Goal: Task Accomplishment & Management: Use online tool/utility

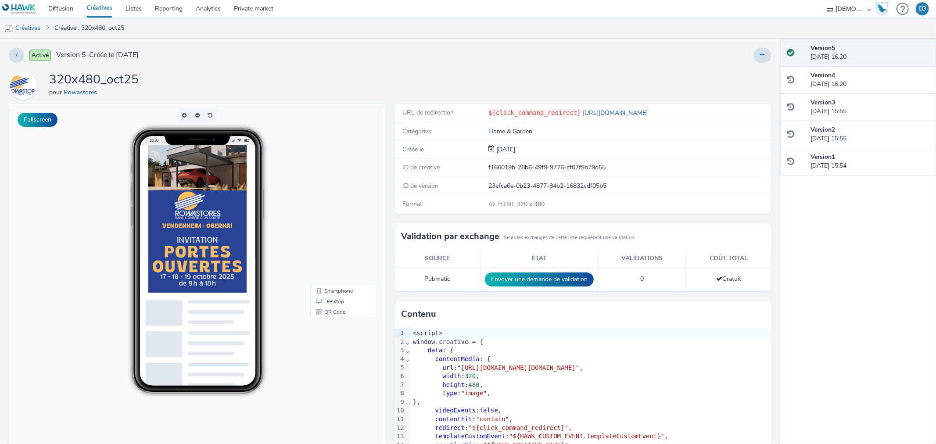
click at [98, 5] on link "Créatives" at bounding box center [99, 9] width 39 height 18
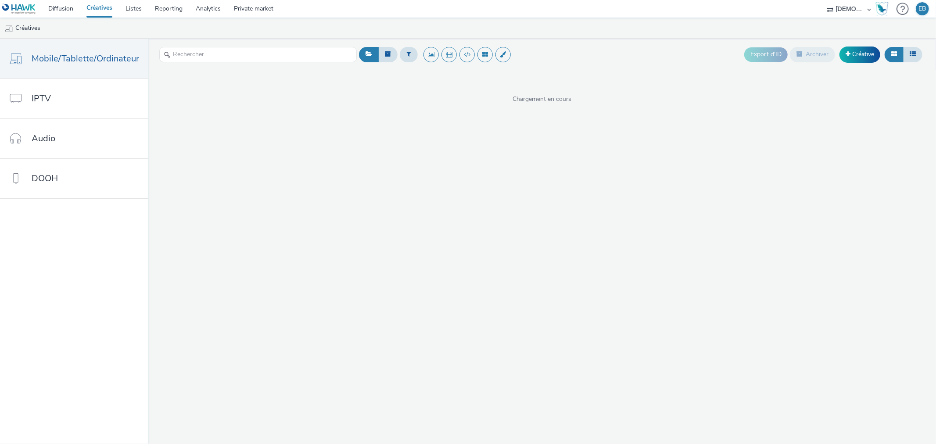
click at [843, 66] on header "Export d'ID Archiver Créative" at bounding box center [542, 54] width 788 height 31
click at [854, 55] on link "Créative" at bounding box center [860, 55] width 41 height 16
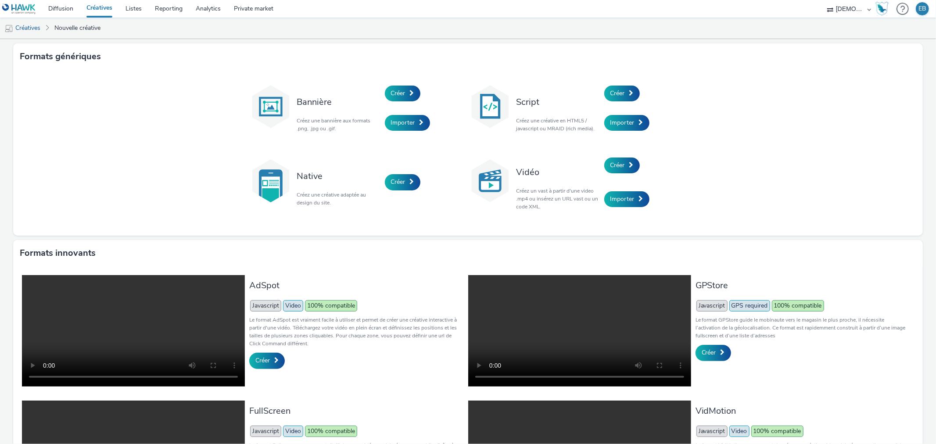
click at [97, 10] on link "Créatives" at bounding box center [99, 9] width 39 height 18
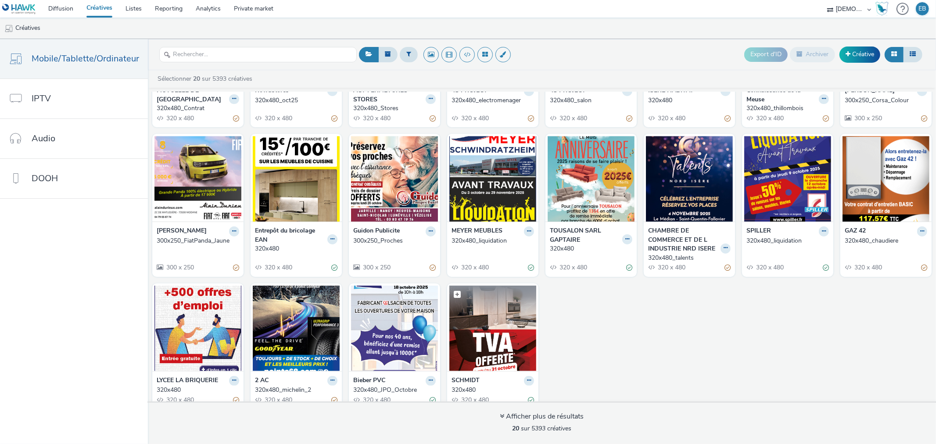
scroll to position [114, 0]
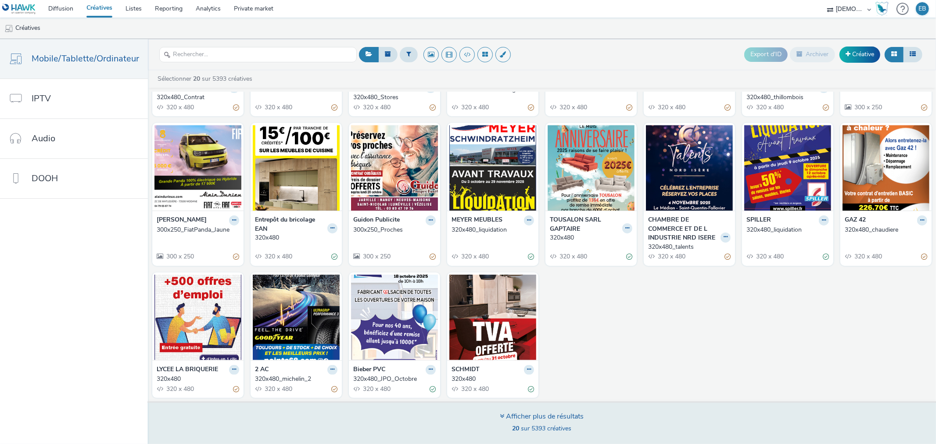
click at [510, 436] on div "Afficher plus de résultats 20 sur 5393 créatives" at bounding box center [542, 423] width 795 height 43
click at [542, 416] on div "Afficher plus de résultats" at bounding box center [542, 417] width 84 height 10
click at [563, 418] on div "Afficher plus de résultats" at bounding box center [542, 417] width 84 height 10
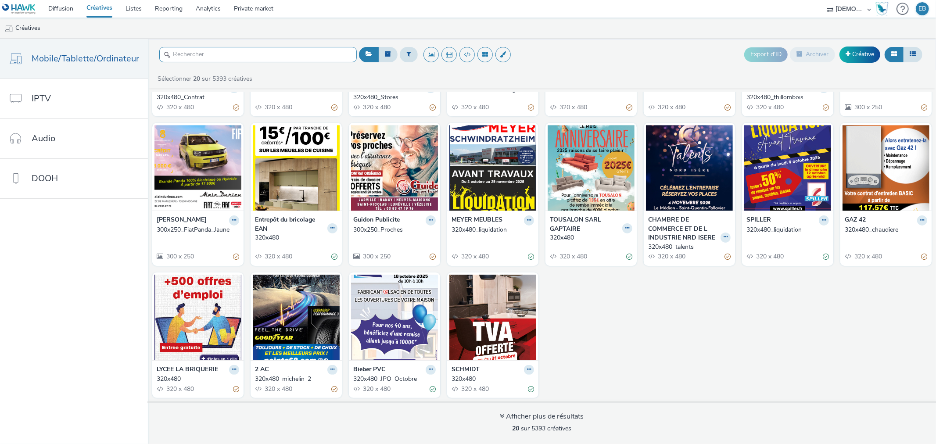
click at [195, 49] on input "text" at bounding box center [258, 54] width 198 height 15
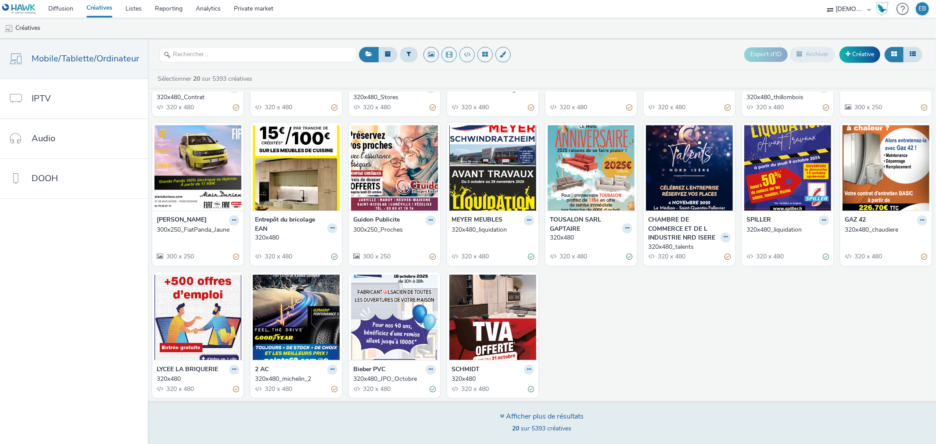
click at [548, 419] on div "Afficher plus de résultats" at bounding box center [542, 417] width 84 height 10
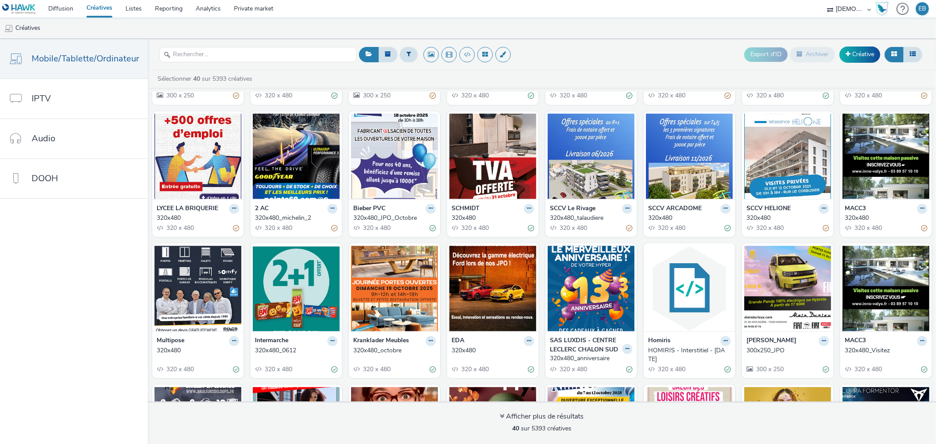
scroll to position [292, 0]
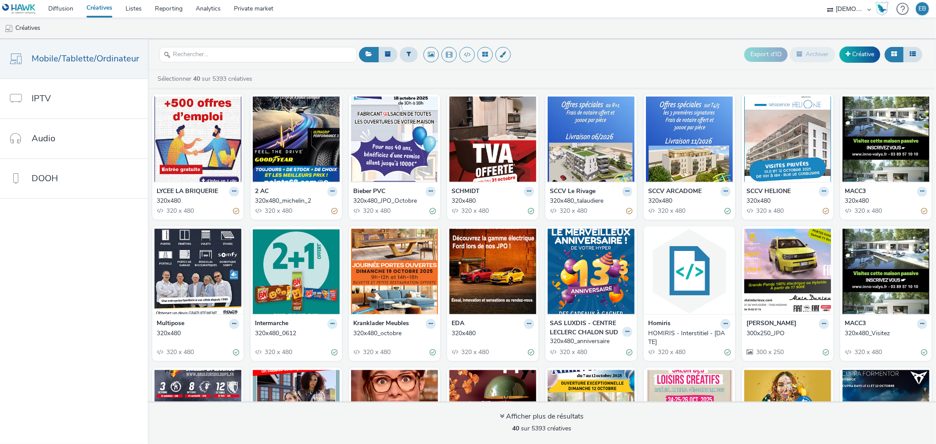
click at [330, 327] on button at bounding box center [333, 324] width 10 height 10
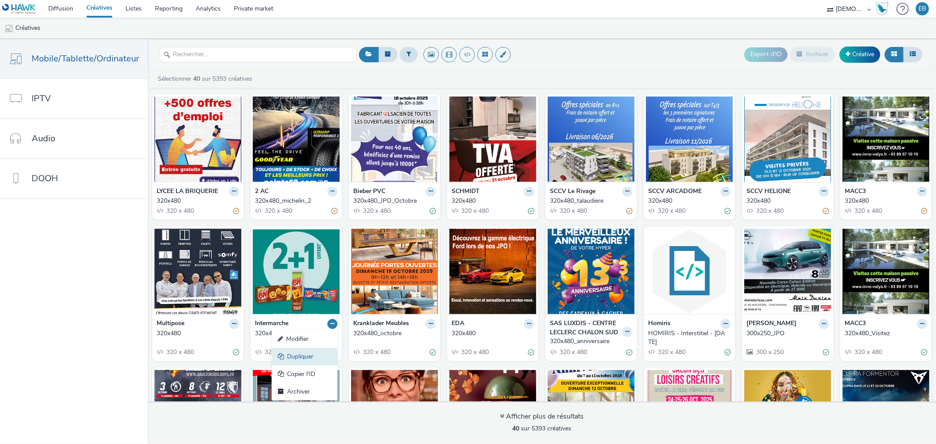
click at [291, 356] on link "Dupliquer" at bounding box center [305, 357] width 66 height 18
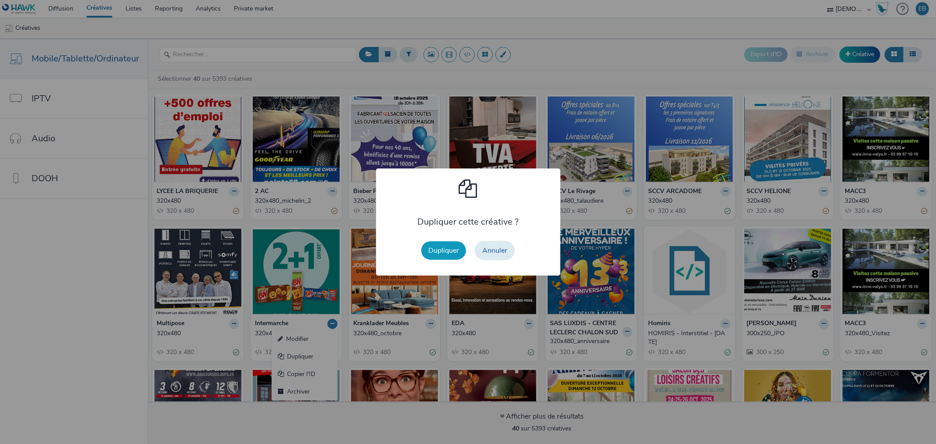
click at [442, 249] on button "Dupliquer" at bounding box center [443, 250] width 45 height 18
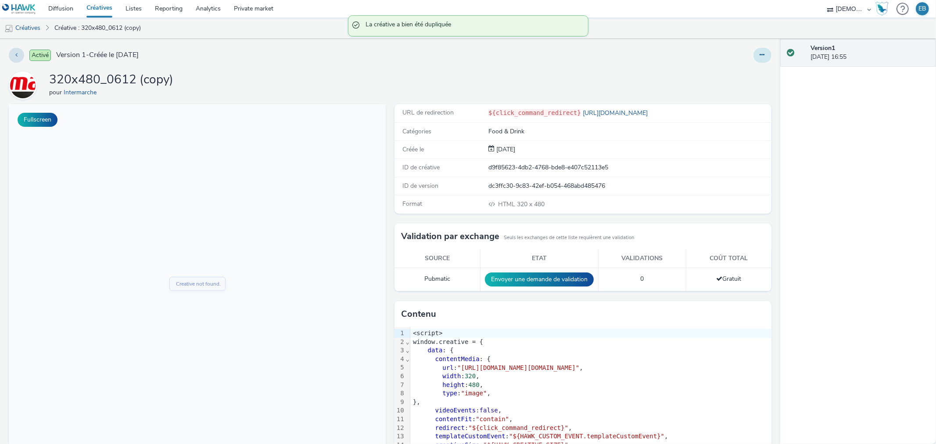
click at [762, 54] on button at bounding box center [763, 55] width 18 height 15
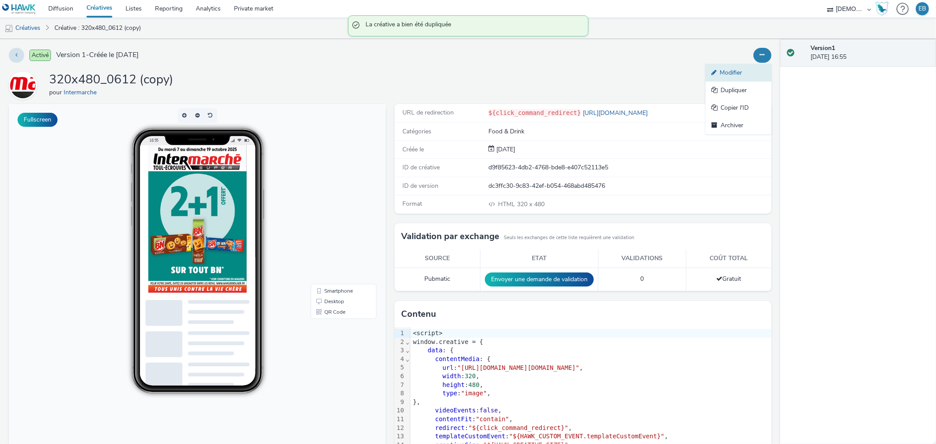
click at [719, 75] on link "Modifier" at bounding box center [739, 73] width 66 height 18
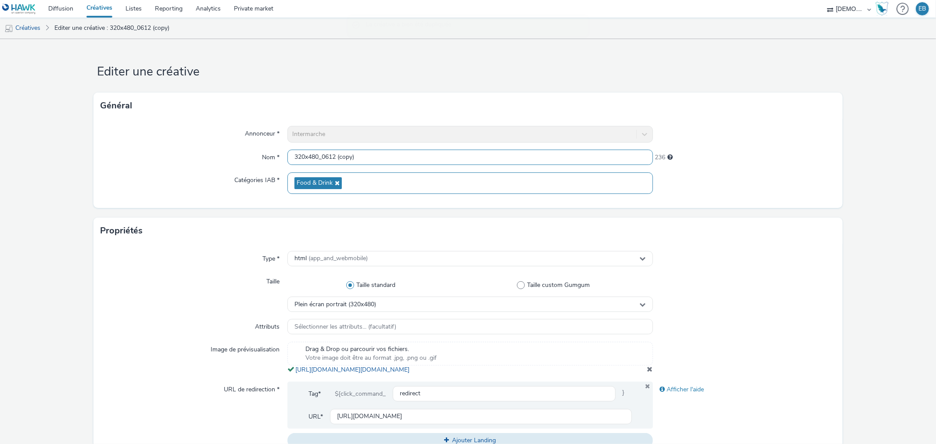
scroll to position [0, 0]
drag, startPoint x: 321, startPoint y: 155, endPoint x: 530, endPoint y: 192, distance: 211.8
click at [530, 192] on div "Annonceur * Intermarche Nom * 320x480_0612 (copy) 236 Catégories IAB * Food & D…" at bounding box center [468, 163] width 749 height 89
click at [358, 158] on input "320x480_0612 (copy)" at bounding box center [470, 157] width 365 height 15
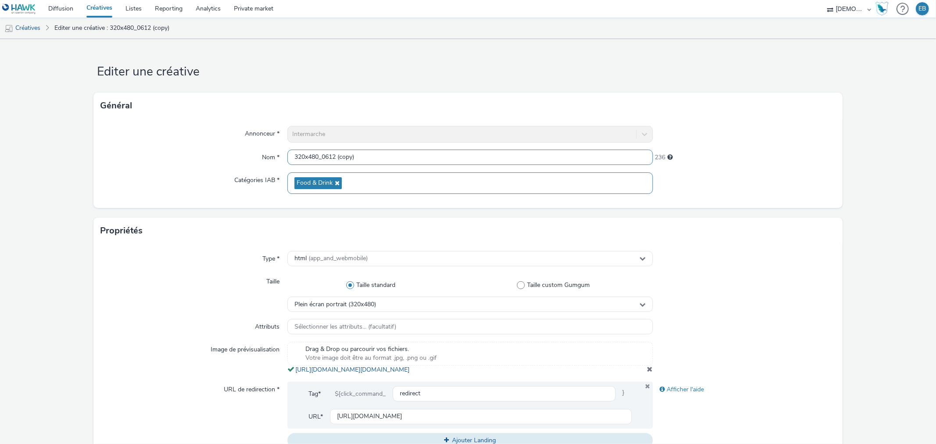
scroll to position [0, 0]
drag, startPoint x: 324, startPoint y: 154, endPoint x: 638, endPoint y: 192, distance: 316.6
click at [638, 192] on div "Annonceur * Intermarche Nom * 320x480_0612 (copy) 236 Catégories IAB * Food & D…" at bounding box center [468, 163] width 749 height 89
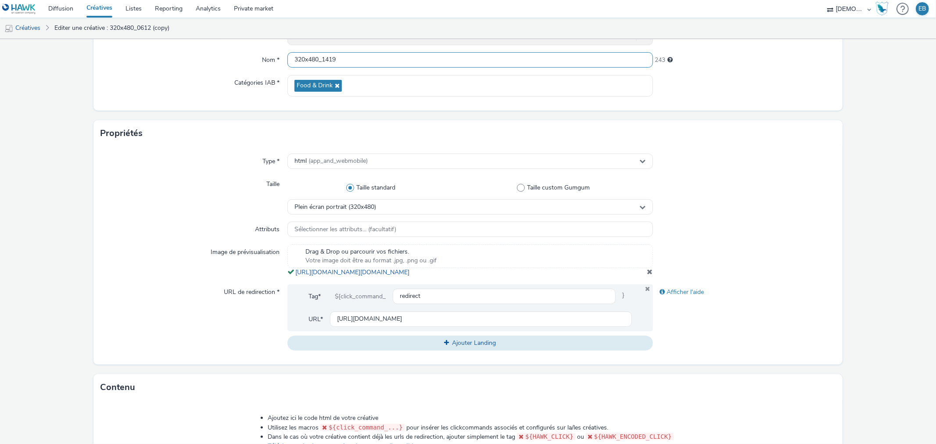
type input "320x480_1419"
click at [648, 275] on span at bounding box center [651, 271] width 6 height 7
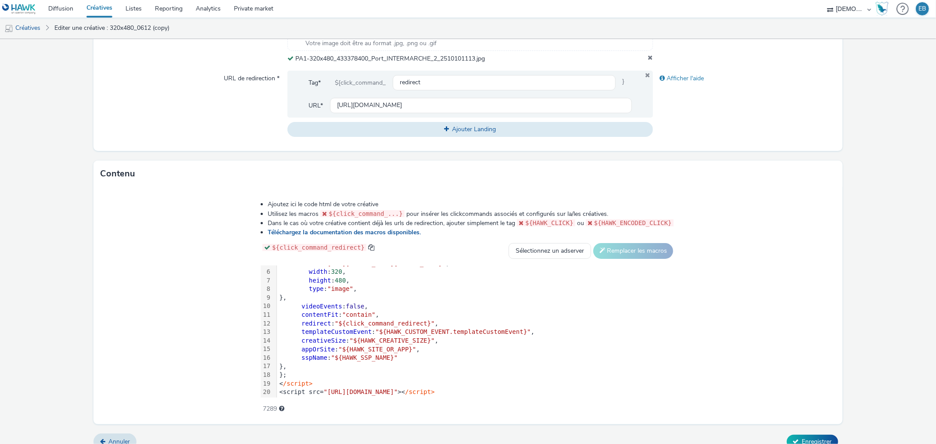
scroll to position [327, 0]
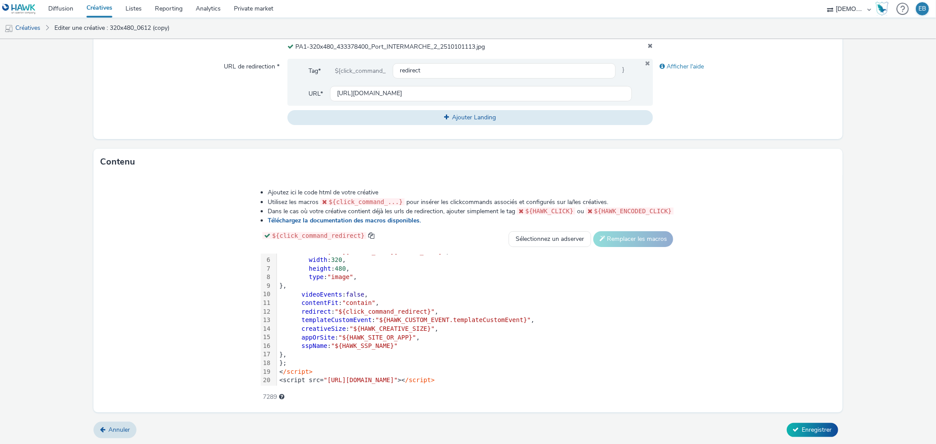
click at [802, 439] on form "Editer une créative Général Annonceur * Intermarche Nom * 320x480_1419 243 Caté…" at bounding box center [468, 78] width 936 height 733
click at [809, 429] on span "Enregistrer" at bounding box center [818, 430] width 30 height 8
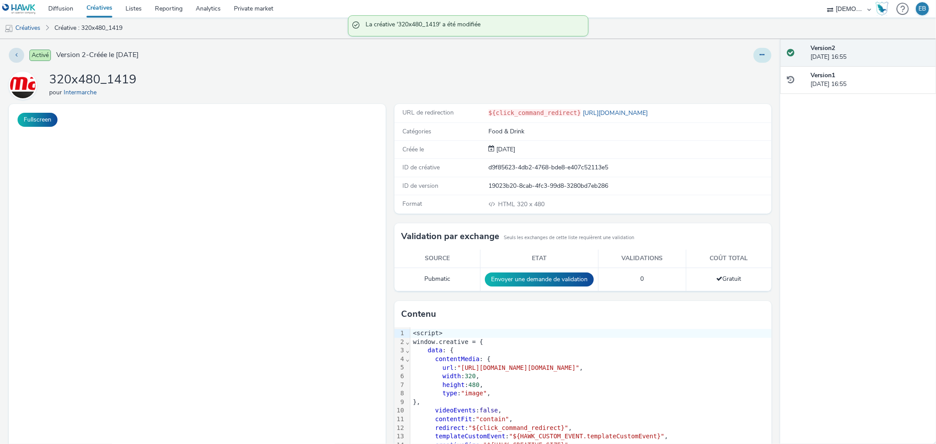
click at [758, 58] on button at bounding box center [763, 55] width 18 height 15
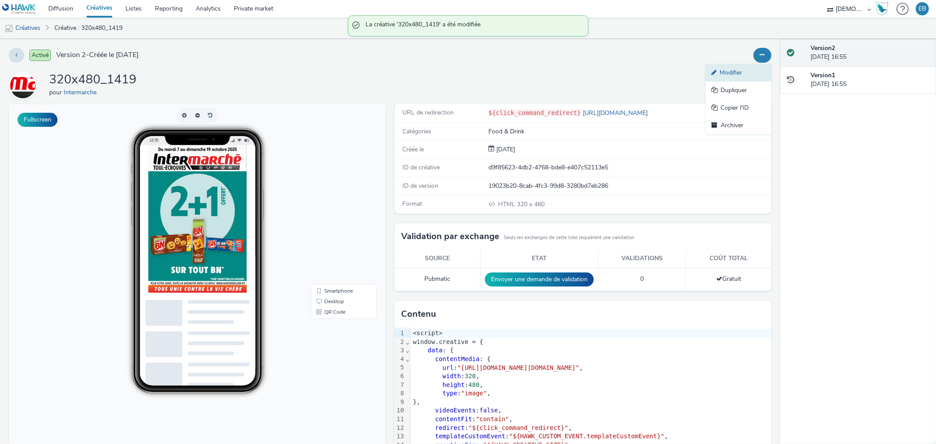
click at [723, 68] on link "Modifier" at bounding box center [739, 73] width 66 height 18
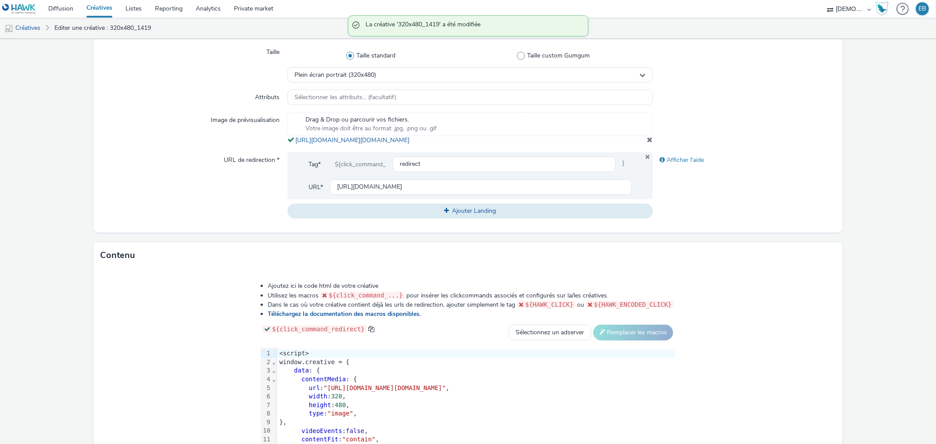
scroll to position [244, 0]
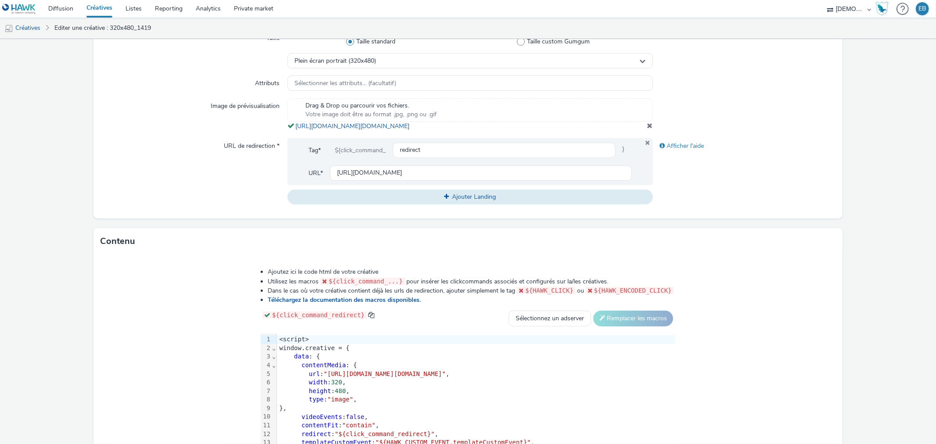
drag, startPoint x: 484, startPoint y: 139, endPoint x: 291, endPoint y: 129, distance: 193.4
click at [291, 129] on div "Drag & Drop ou parcourir vos fichiers. Votre image doit être au format .jpg, .p…" at bounding box center [470, 114] width 365 height 32
copy span "[URL][DOMAIN_NAME][DOMAIN_NAME]"
drag, startPoint x: 222, startPoint y: 383, endPoint x: 757, endPoint y: 380, distance: 535.6
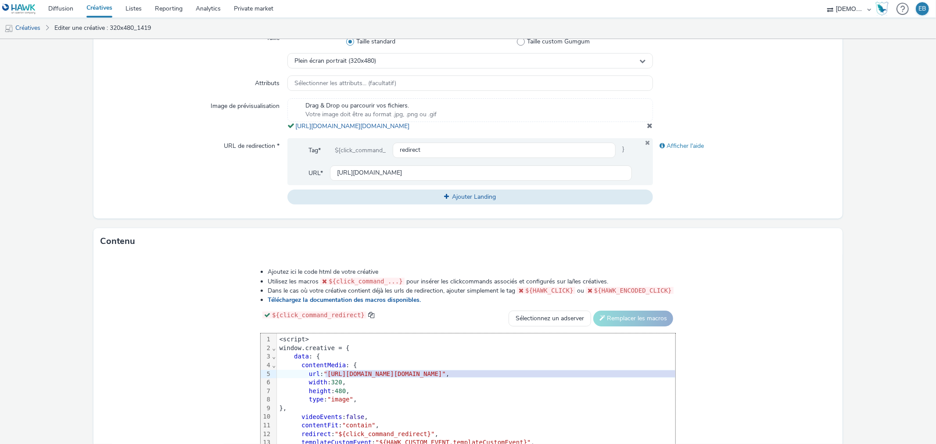
click at [446, 378] on span ""[URL][DOMAIN_NAME][DOMAIN_NAME]"" at bounding box center [385, 374] width 122 height 7
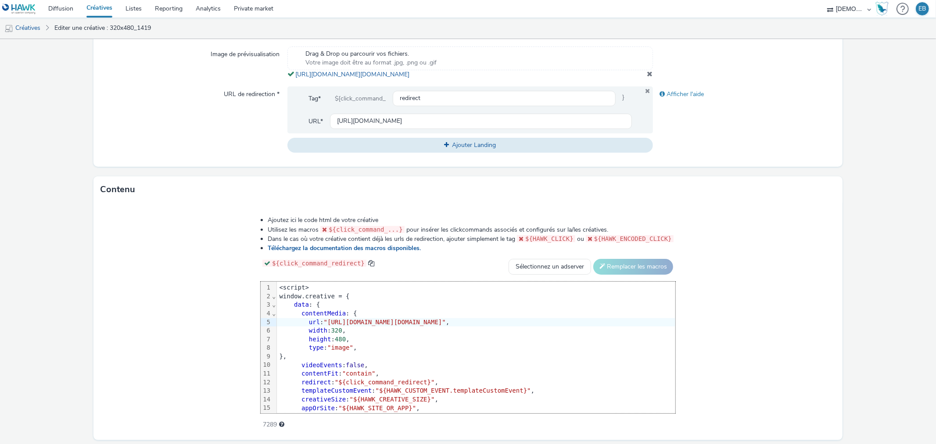
scroll to position [332, 0]
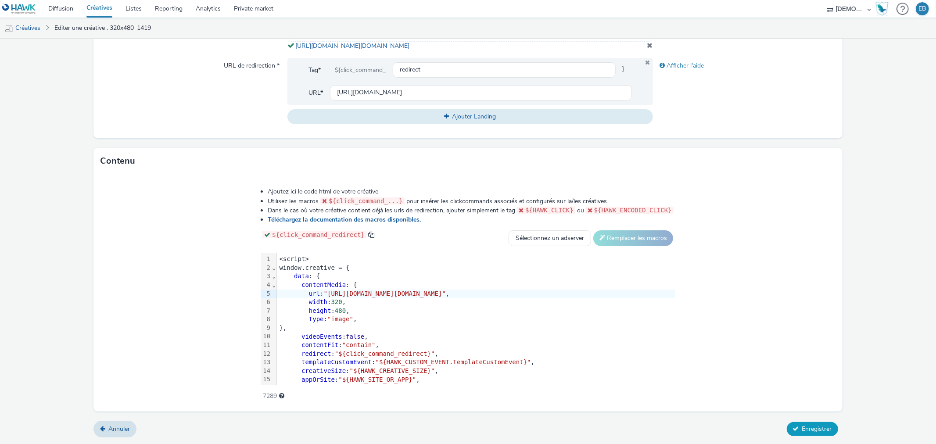
click at [817, 426] on span "Enregistrer" at bounding box center [818, 429] width 30 height 8
